Goal: Task Accomplishment & Management: Use online tool/utility

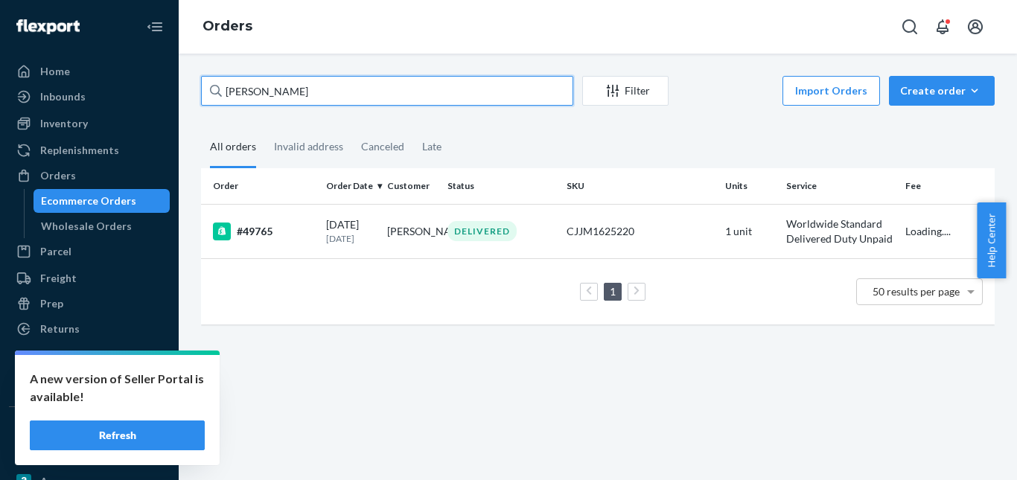
click at [188, 93] on div "[PERSON_NAME] Filter Import Orders Create order Ecommerce order Removal order A…" at bounding box center [598, 267] width 838 height 426
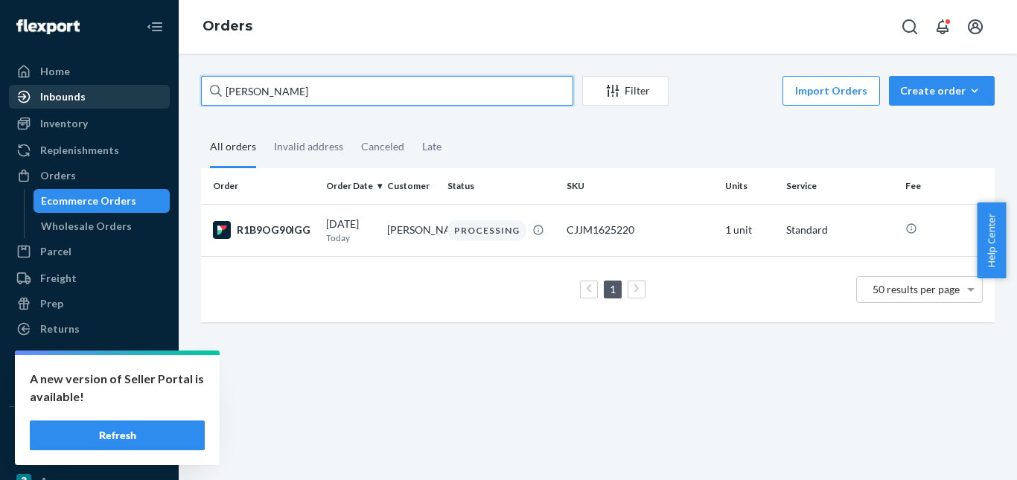
drag, startPoint x: 299, startPoint y: 95, endPoint x: 106, endPoint y: 92, distance: 193.5
click at [83, 92] on div "Home Inbounds Shipping Plans Problems Inventory Products Replenishments Orders …" at bounding box center [508, 240] width 1017 height 480
paste input "[PERSON_NAME]"
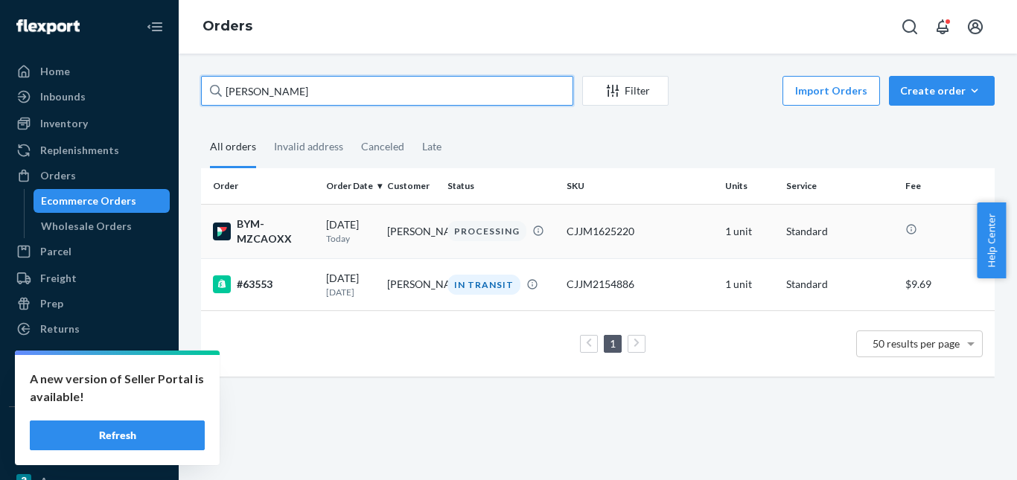
type input "[PERSON_NAME]"
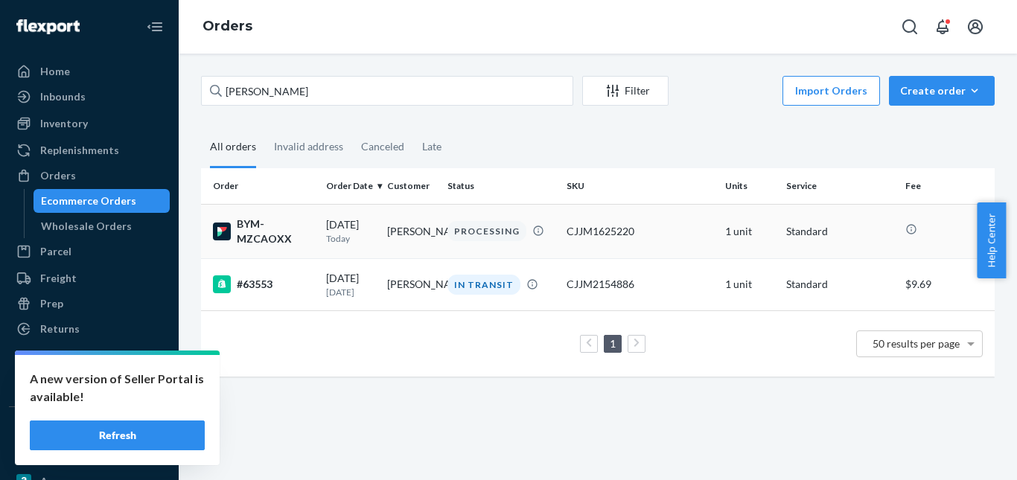
click at [466, 228] on div "PROCESSING" at bounding box center [486, 231] width 79 height 20
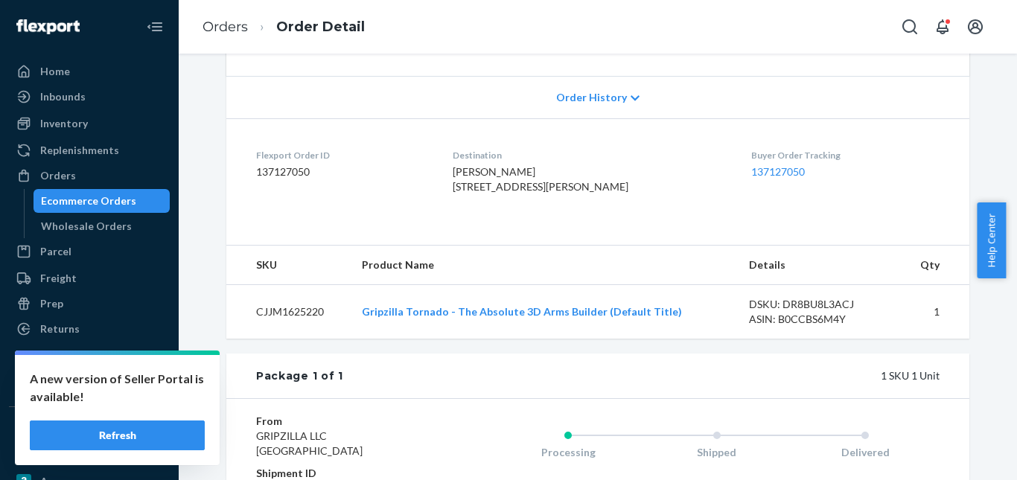
scroll to position [490, 0]
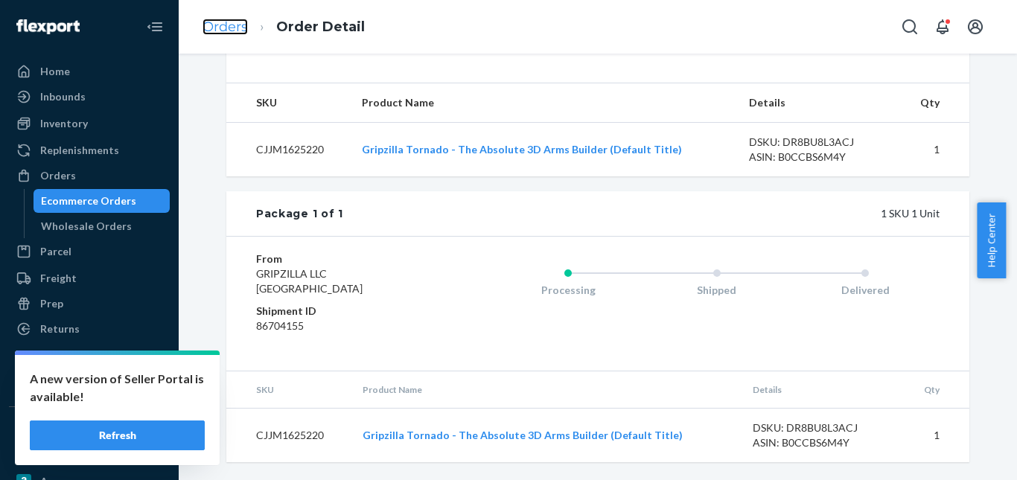
click at [238, 27] on link "Orders" at bounding box center [224, 27] width 45 height 16
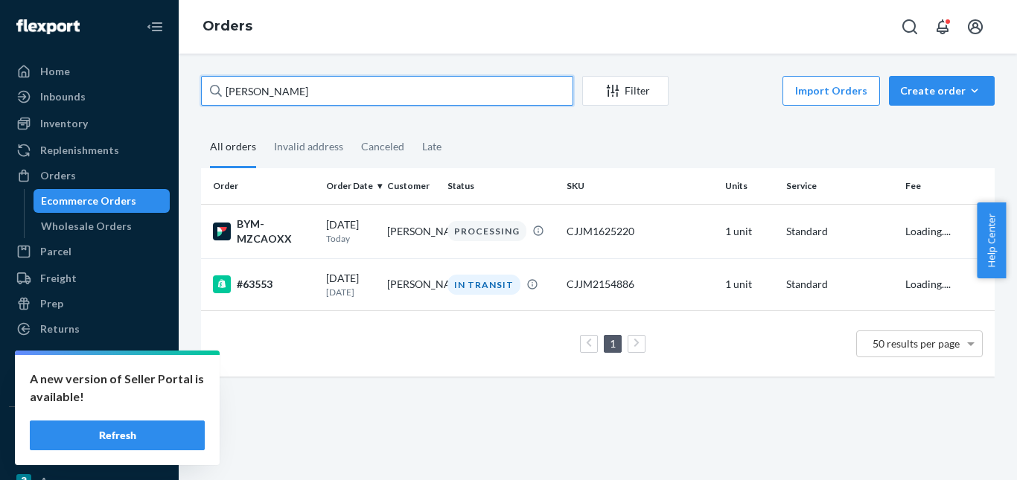
drag, startPoint x: 199, startPoint y: 89, endPoint x: 322, endPoint y: 52, distance: 127.4
click at [94, 88] on div "Home Inbounds Shipping Plans Problems Inventory Products Replenishments Orders …" at bounding box center [508, 240] width 1017 height 480
paste input "[PERSON_NAME]"
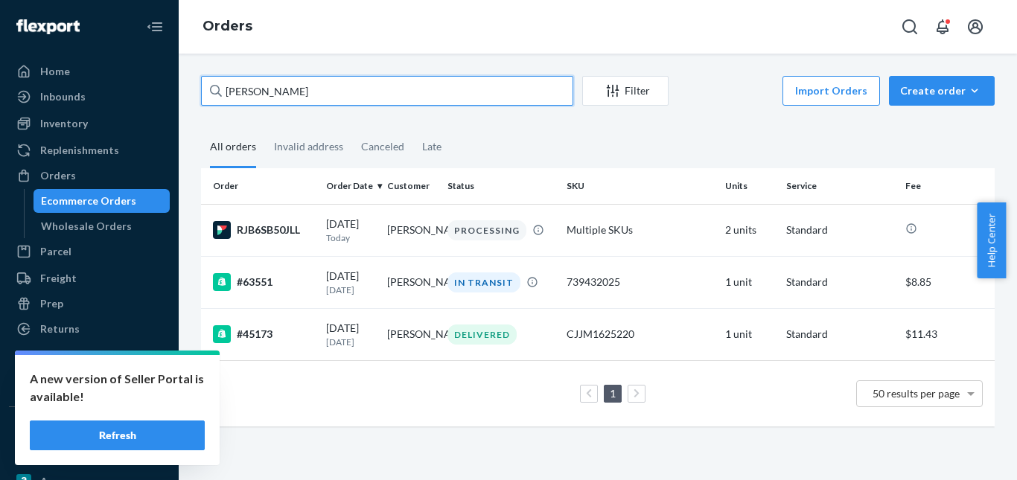
click at [249, 93] on input "[PERSON_NAME]" at bounding box center [387, 91] width 372 height 30
paste input "[PERSON_NAME]"
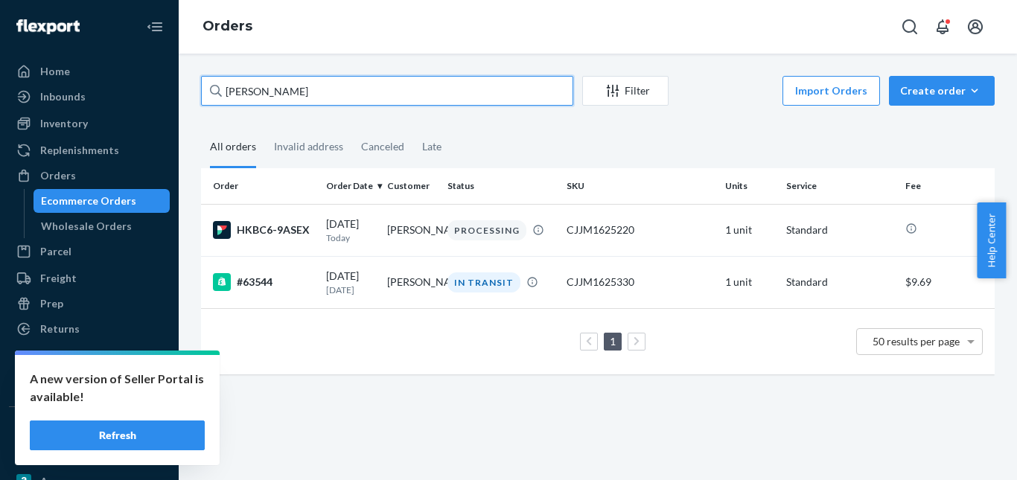
click at [260, 93] on input "[PERSON_NAME]" at bounding box center [387, 91] width 372 height 30
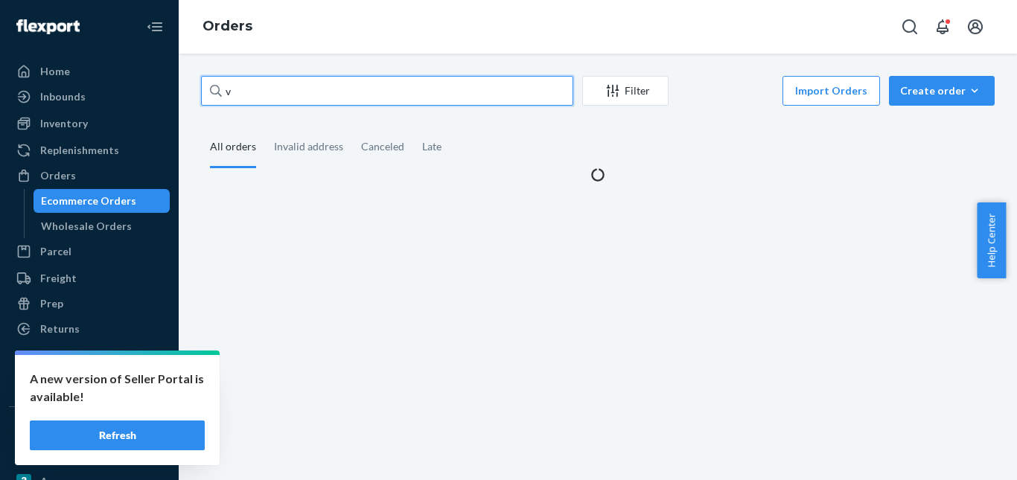
click at [191, 86] on div "v Filter Import Orders Create order Ecommerce order Removal order All orders In…" at bounding box center [598, 129] width 816 height 106
paste input "Steven Butler"
drag, startPoint x: 281, startPoint y: 61, endPoint x: 272, endPoint y: 7, distance: 54.3
click at [273, 10] on div "Orders Steven Butler Filter Import Orders Create order Ecommerce order Removal …" at bounding box center [598, 240] width 838 height 480
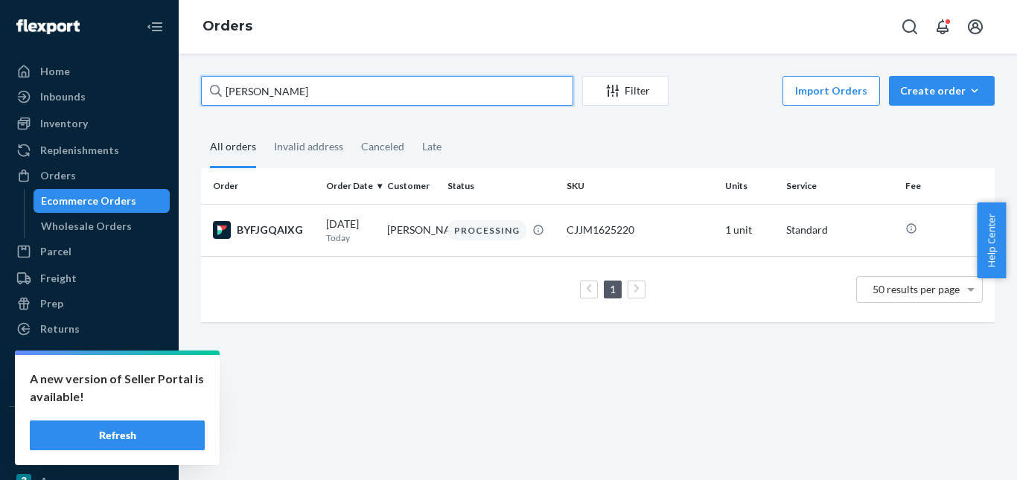
click at [304, 85] on input "Steven Butler" at bounding box center [387, 91] width 372 height 30
paste input "Giancarlo Briceño"
click at [259, 99] on input "Giancarlo Briceño" at bounding box center [387, 91] width 372 height 30
paste input "Alex Williams"
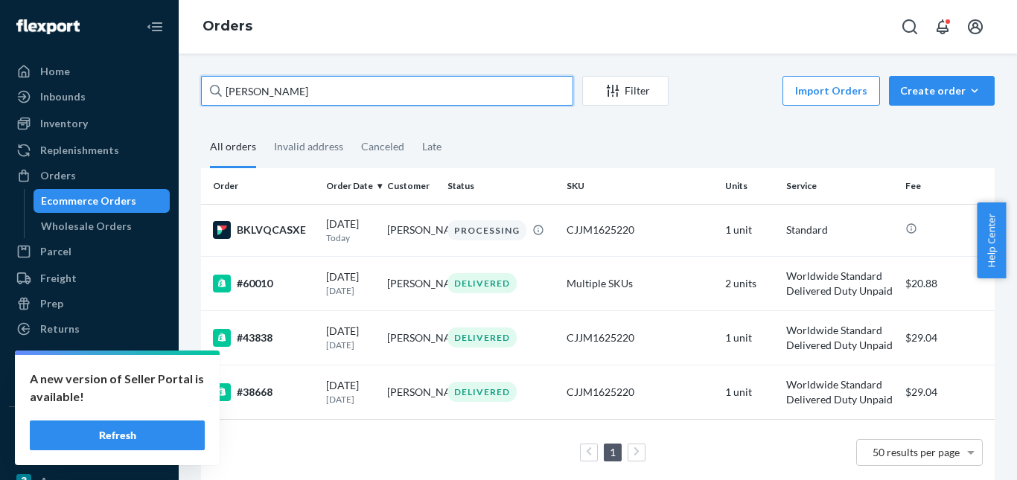
click at [247, 84] on input "Alex Williams" at bounding box center [387, 91] width 372 height 30
paste input "[PERSON_NAME]"
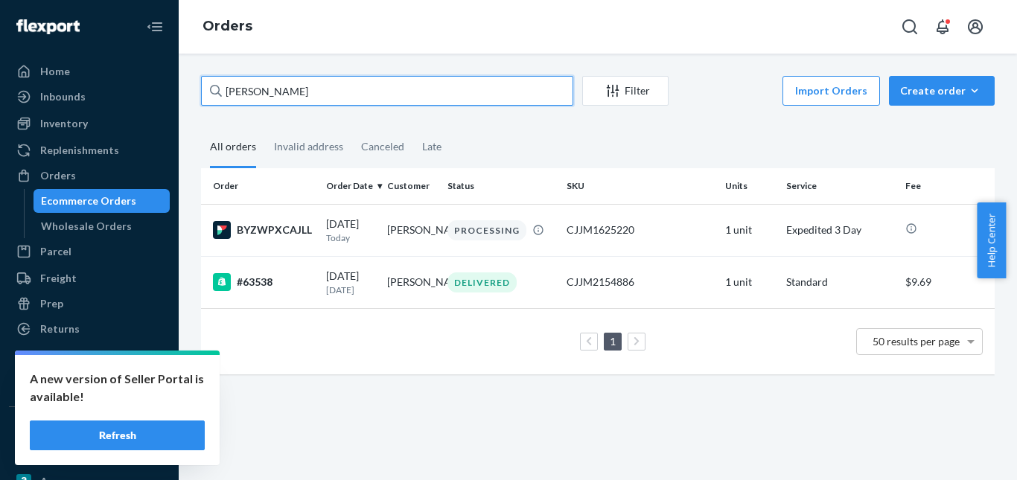
click at [242, 92] on input "[PERSON_NAME]" at bounding box center [387, 91] width 372 height 30
paste input "Andres De Loa"
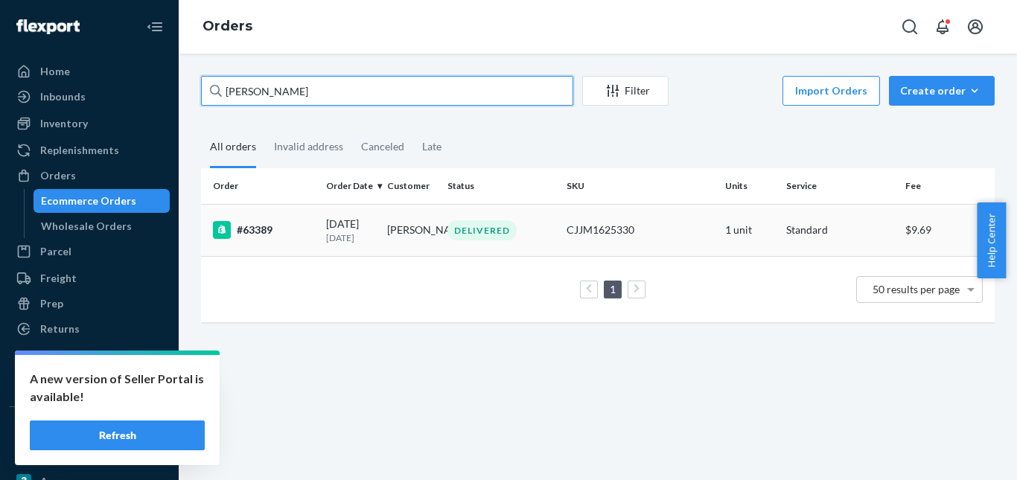
type input "Andres De Loa"
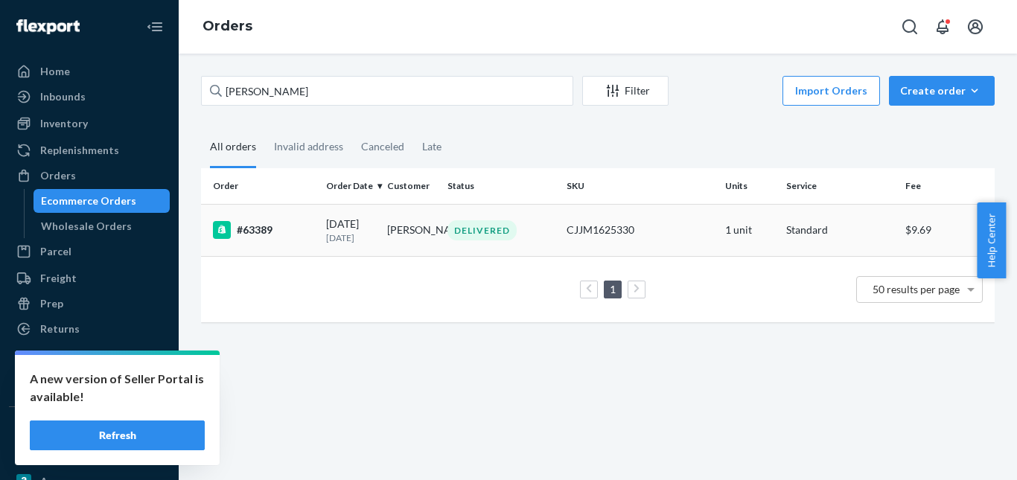
click at [480, 231] on div "DELIVERED" at bounding box center [481, 230] width 69 height 20
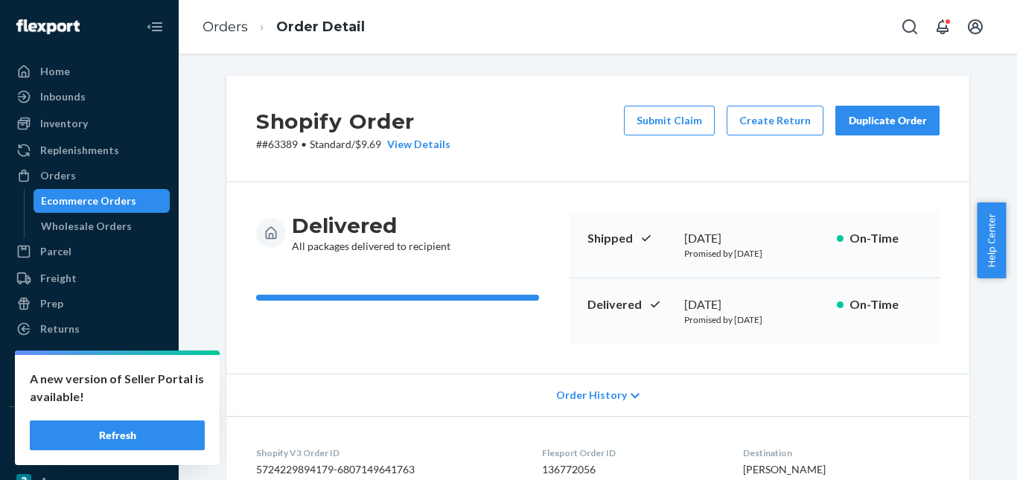
click at [885, 126] on div "Duplicate Order" at bounding box center [887, 120] width 79 height 15
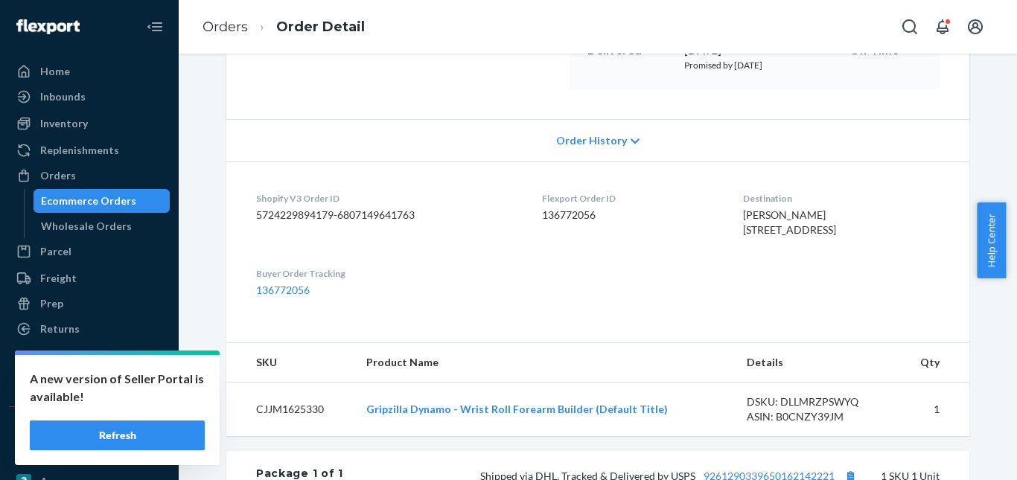
scroll to position [372, 0]
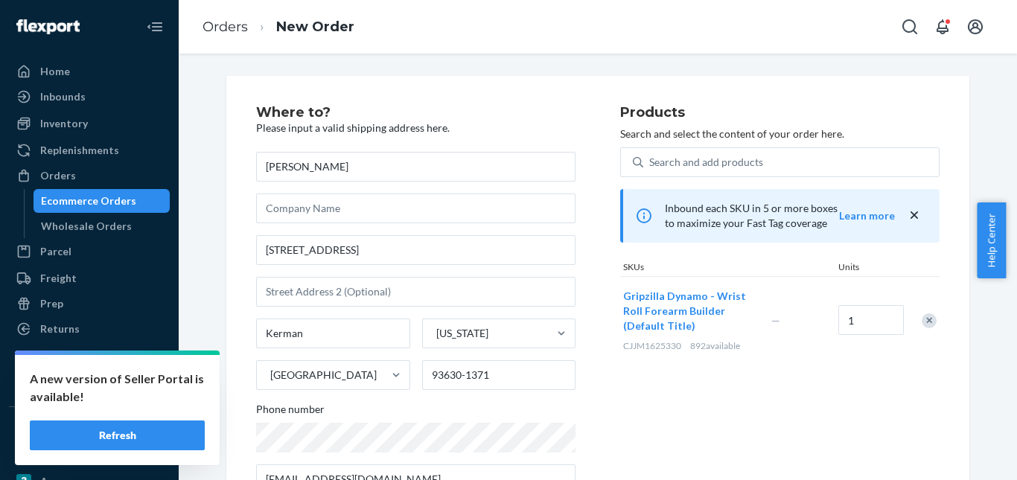
drag, startPoint x: 925, startPoint y: 316, endPoint x: 909, endPoint y: 297, distance: 25.3
click at [924, 316] on div "Remove Item" at bounding box center [928, 320] width 15 height 15
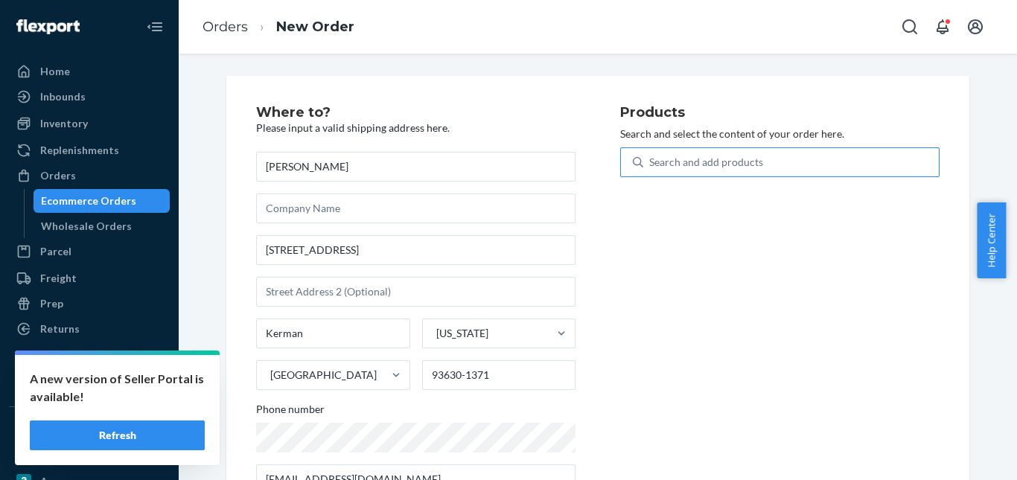
click at [743, 157] on div "Search and add products" at bounding box center [706, 162] width 114 height 15
click at [651, 157] on input "Search and add products" at bounding box center [649, 162] width 1 height 15
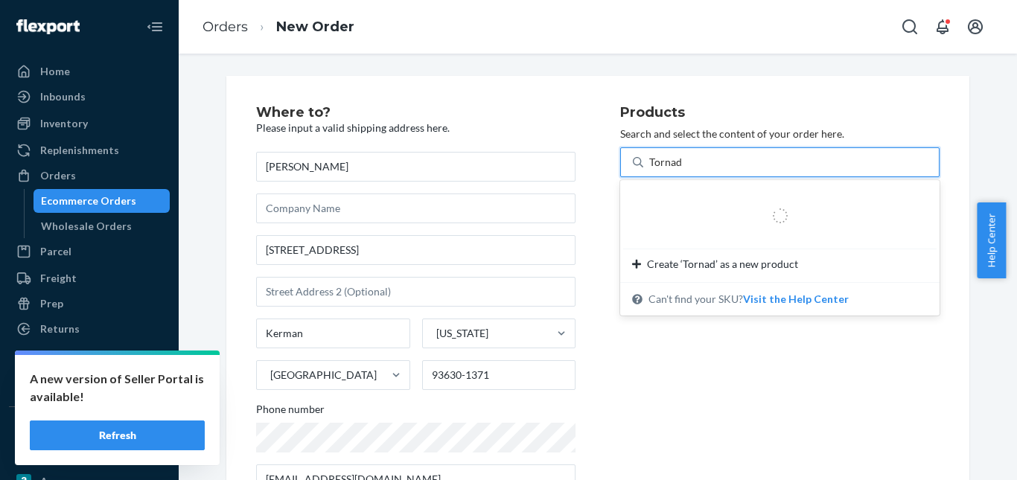
type input "Tornado"
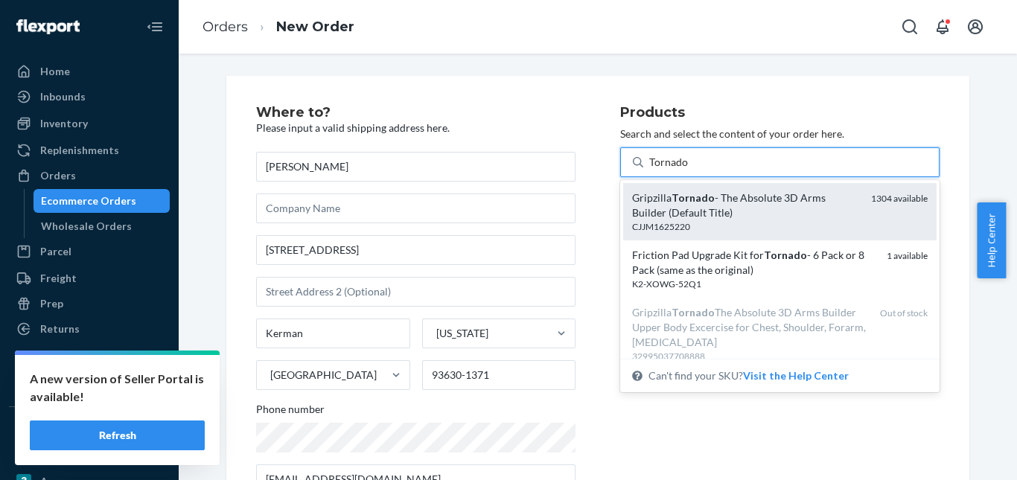
click at [737, 195] on div "Gripzilla Tornado - The Absolute 3D Arms Builder (Default Title)" at bounding box center [745, 206] width 227 height 30
click at [688, 170] on input "Tornado" at bounding box center [668, 162] width 39 height 15
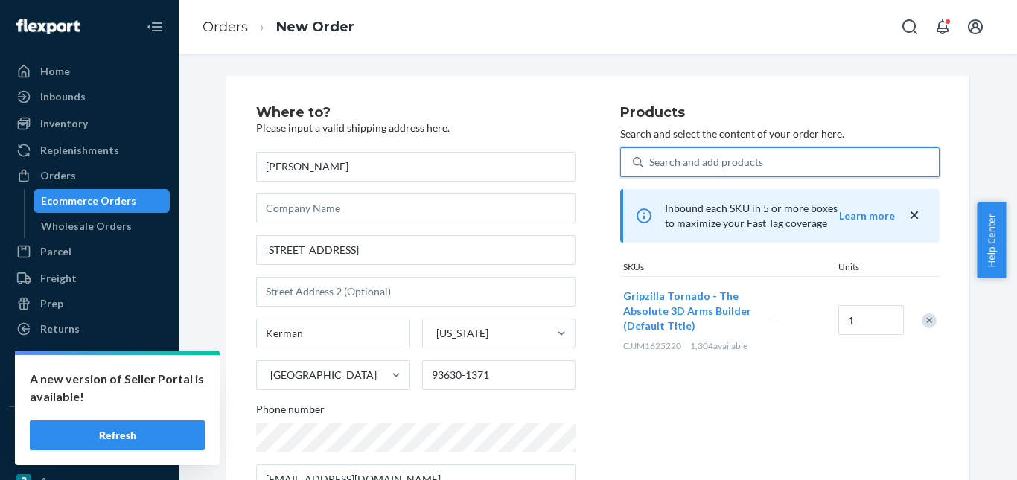
click at [706, 156] on div "Search and add products" at bounding box center [706, 162] width 114 height 15
click at [651, 156] on input "0 results available. Select is focused ,type to refine list, press Down to open…" at bounding box center [649, 162] width 1 height 15
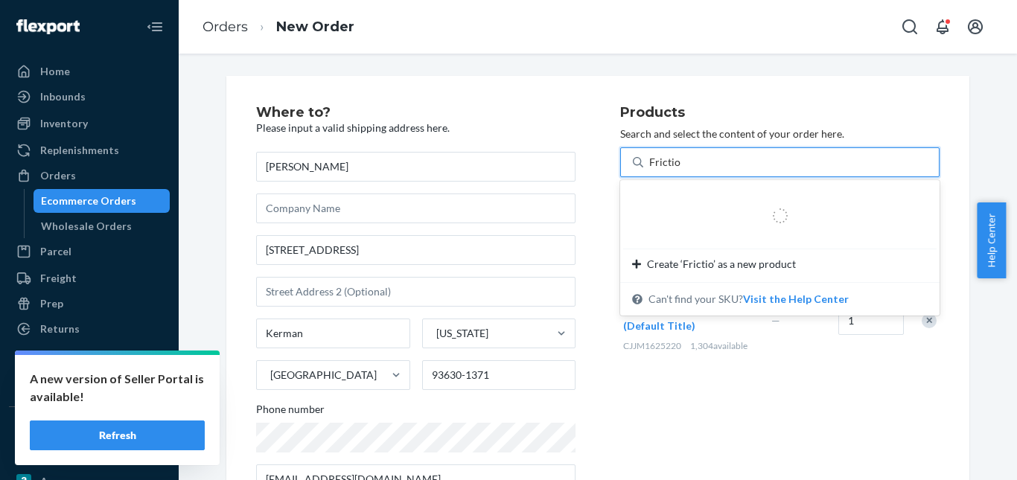
type input "Friction"
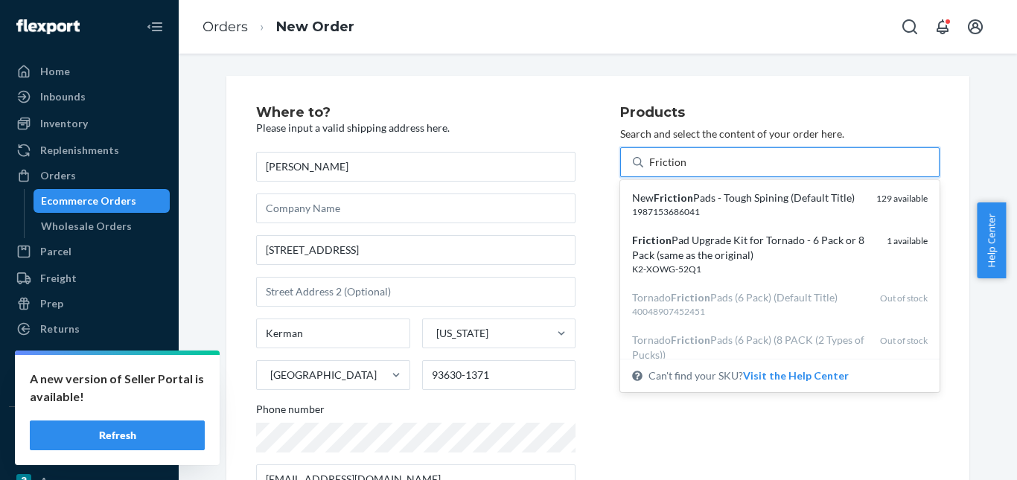
click at [741, 194] on div "New Friction Pads - Tough Spining (Default Title)" at bounding box center [748, 198] width 232 height 15
click at [686, 170] on input "Friction" at bounding box center [667, 162] width 37 height 15
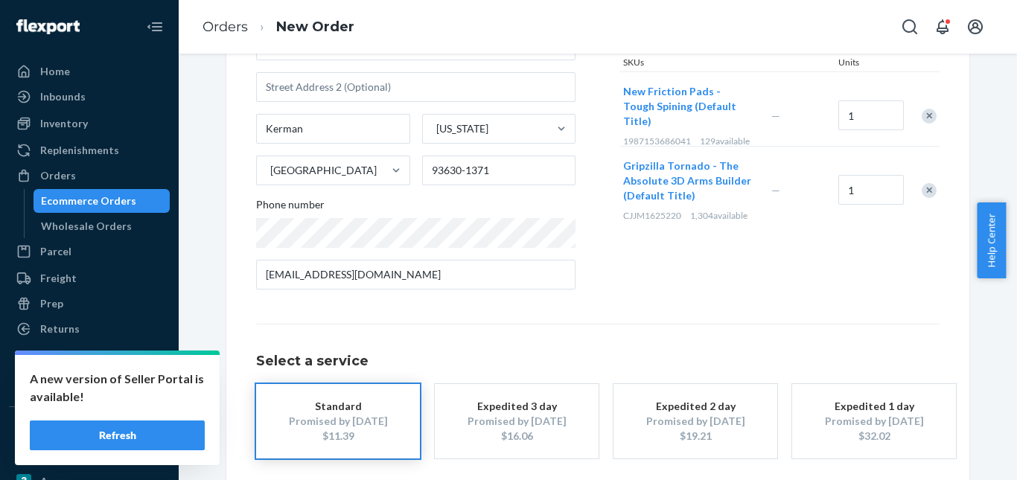
scroll to position [272, 0]
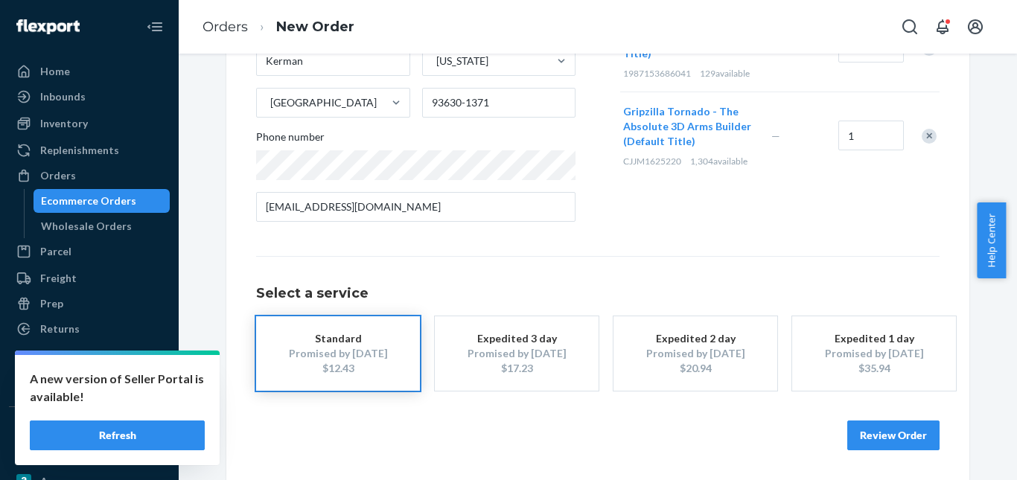
click at [523, 354] on div "Promised by Sep 25, 2025" at bounding box center [516, 353] width 119 height 15
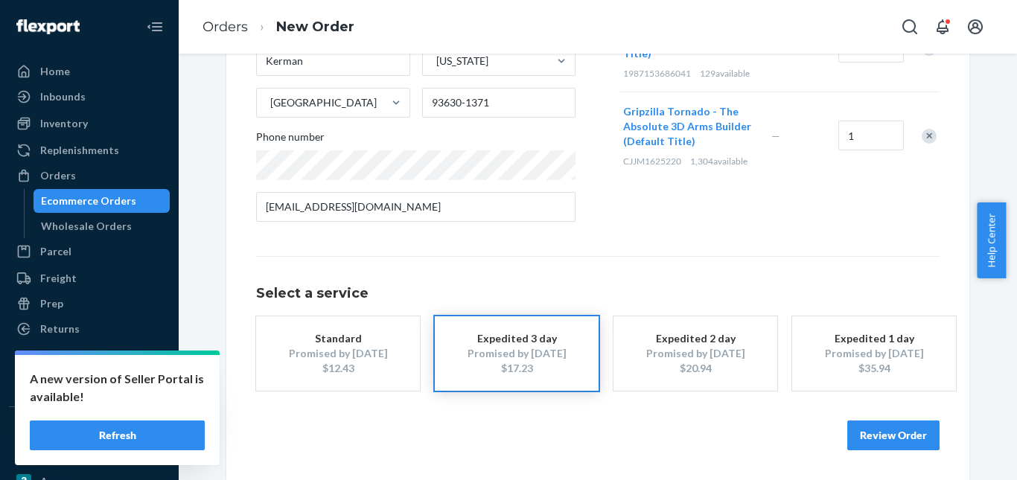
click at [895, 438] on button "Review Order" at bounding box center [893, 436] width 92 height 30
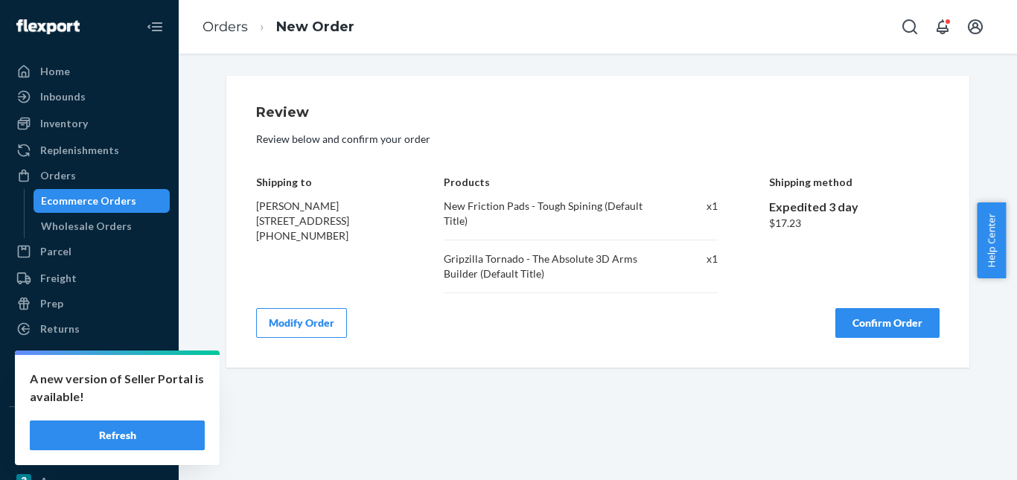
scroll to position [0, 0]
click at [872, 301] on div "Review Review below and confirm your order Shipping to Andres De Loa 15894 W El…" at bounding box center [597, 222] width 683 height 232
click at [878, 320] on button "Confirm Order" at bounding box center [887, 323] width 104 height 30
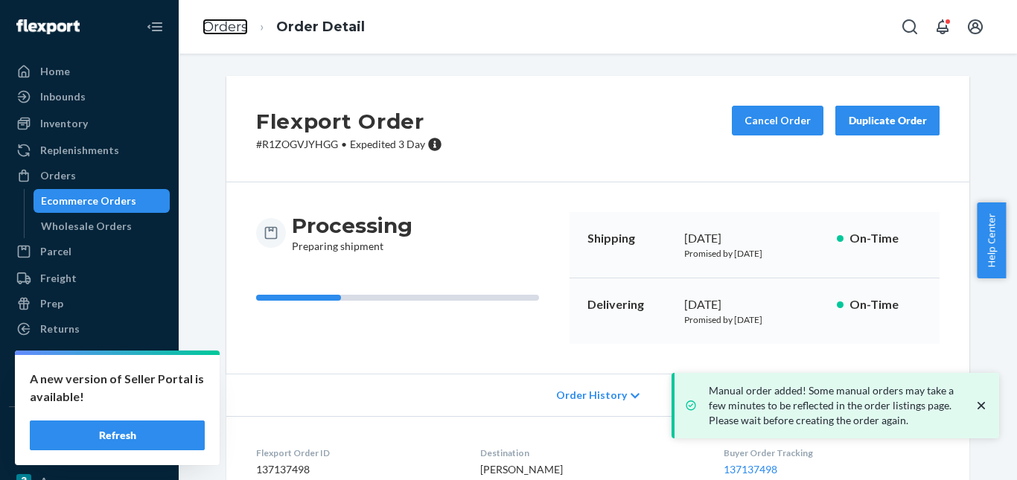
click at [237, 24] on link "Orders" at bounding box center [224, 27] width 45 height 16
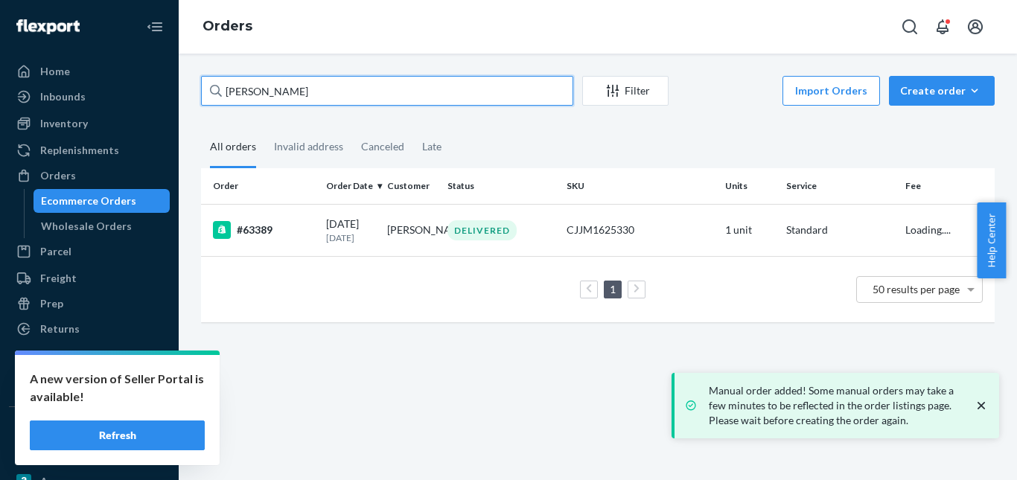
click at [302, 86] on input "Andres De Loa" at bounding box center [387, 91] width 372 height 30
paste input "Tom Cowling"
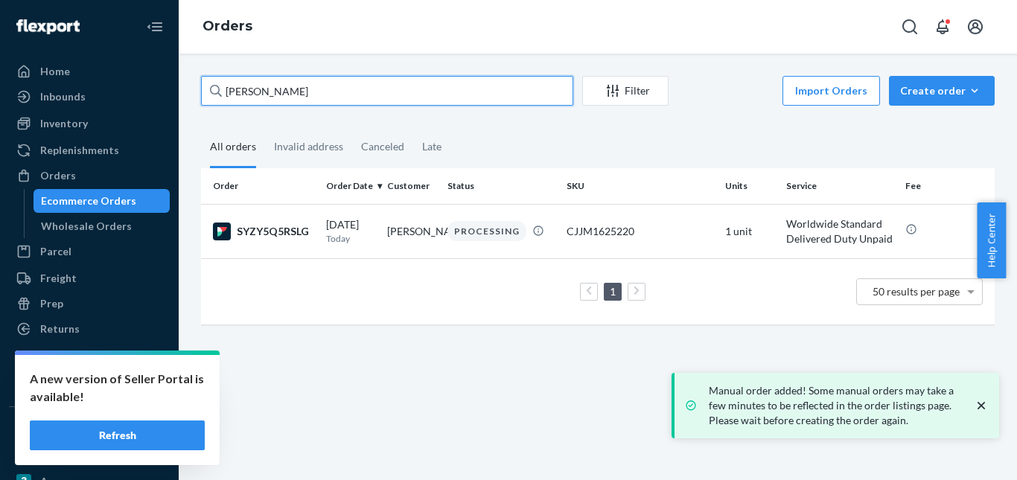
click at [254, 86] on input "Tom Cowling" at bounding box center [387, 91] width 372 height 30
paste input "Anya Preece"
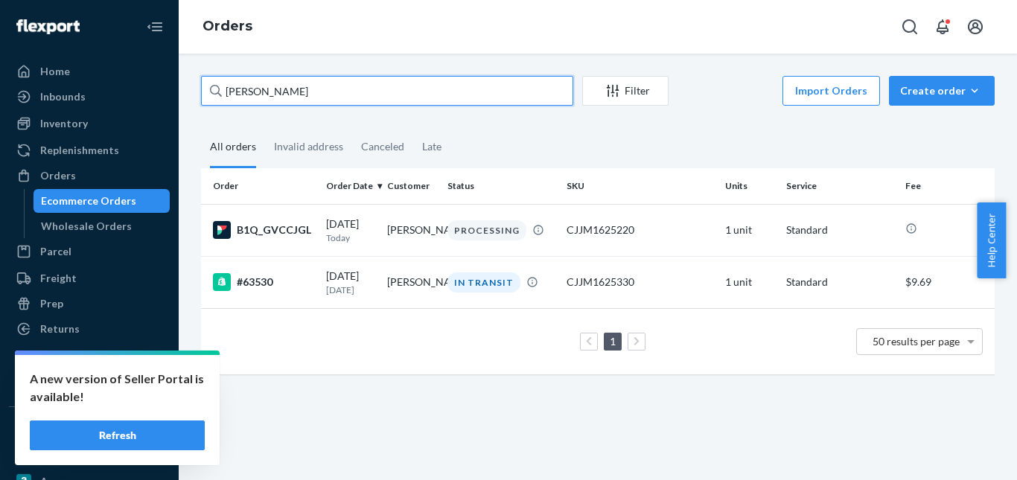
click at [243, 86] on input "Anya Preece" at bounding box center [387, 91] width 372 height 30
paste input "Jean Espil"
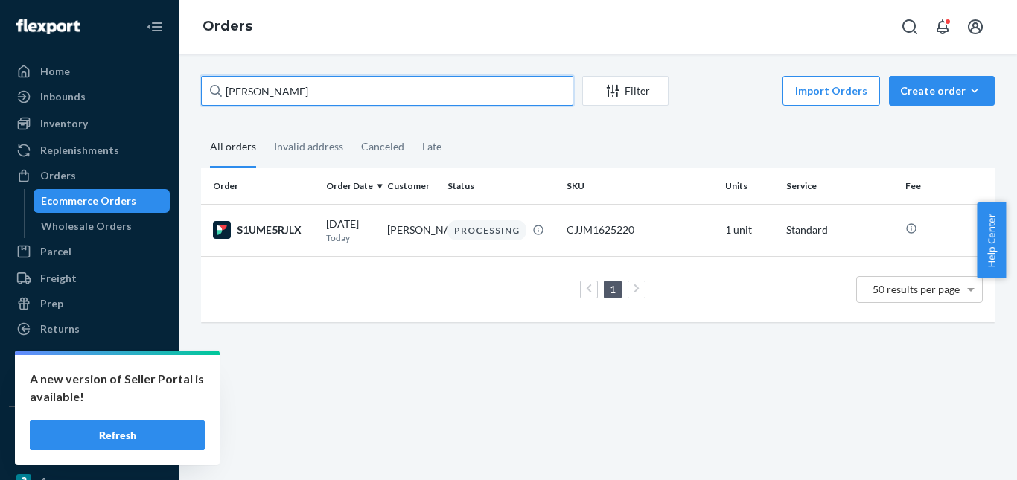
click at [246, 87] on input "Jean Espil" at bounding box center [387, 91] width 372 height 30
paste input "Brian Blewonski"
click at [272, 98] on input "Brian Blewonski" at bounding box center [387, 91] width 372 height 30
paste input "Todd Nagata"
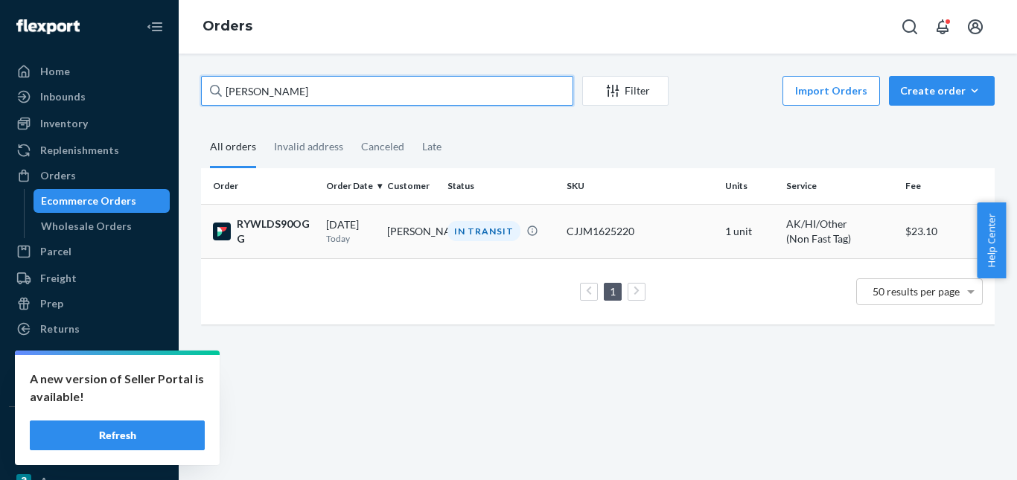
type input "Todd Nagata"
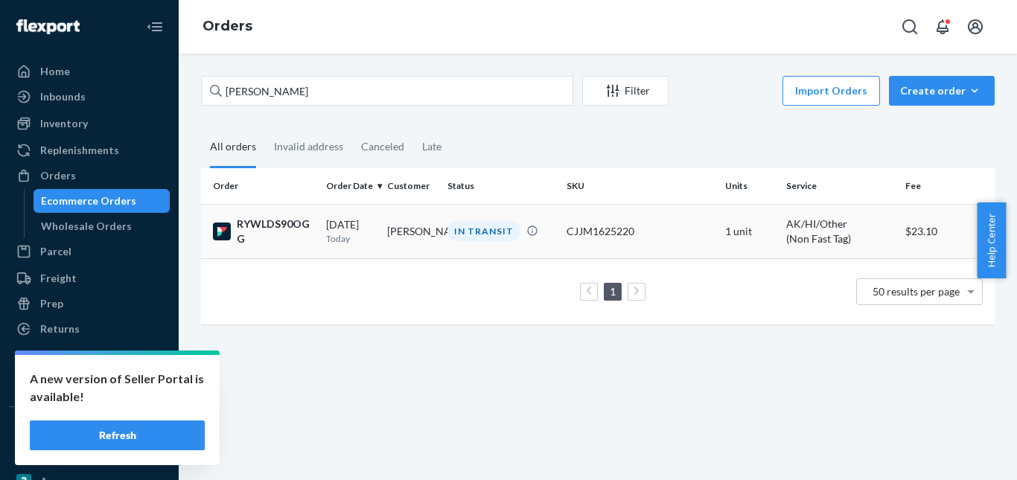
click at [460, 233] on div "IN TRANSIT" at bounding box center [483, 231] width 73 height 20
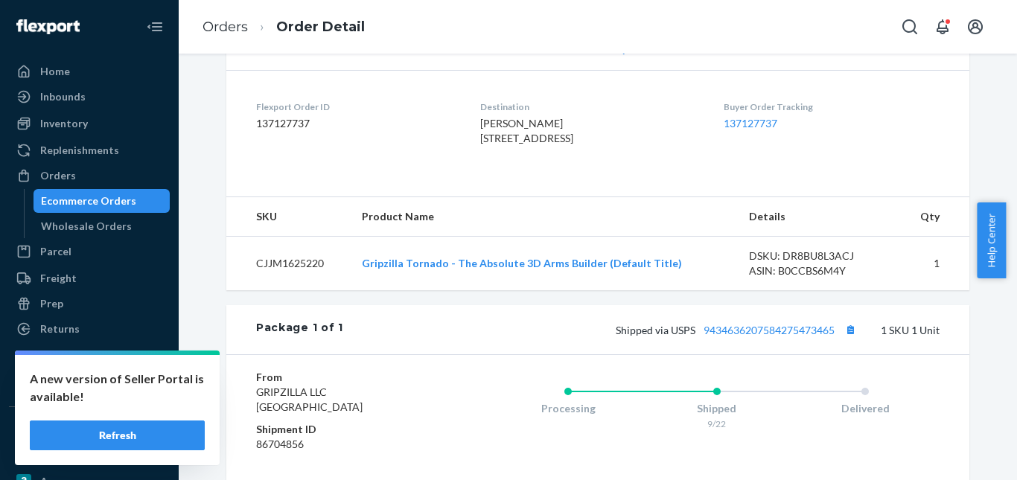
scroll to position [372, 0]
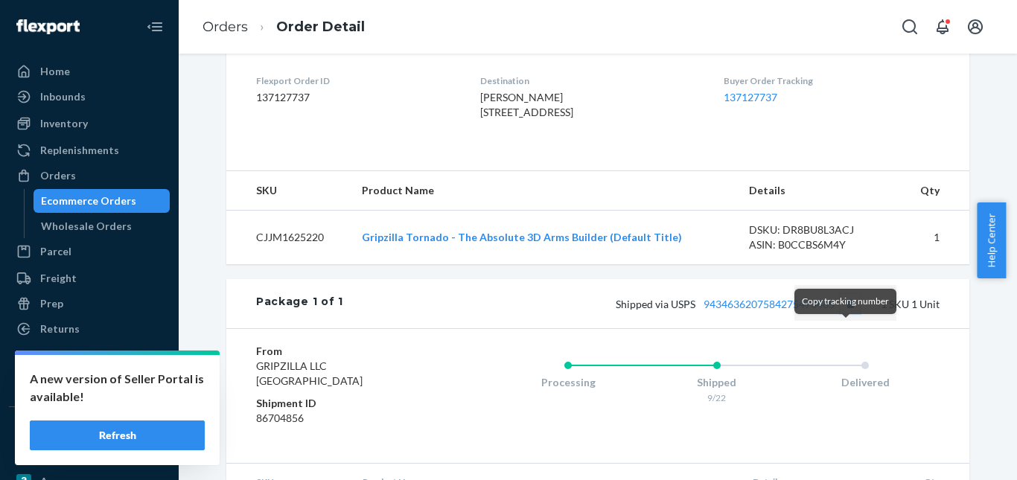
click at [844, 313] on button "Copy tracking number" at bounding box center [849, 303] width 19 height 19
